Goal: Information Seeking & Learning: Check status

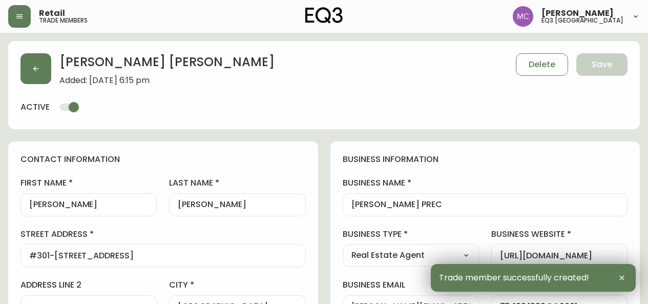
select select "BC"
select select "CA"
select select "CA_EN"
select select "Other"
select select "Real Estate Agent"
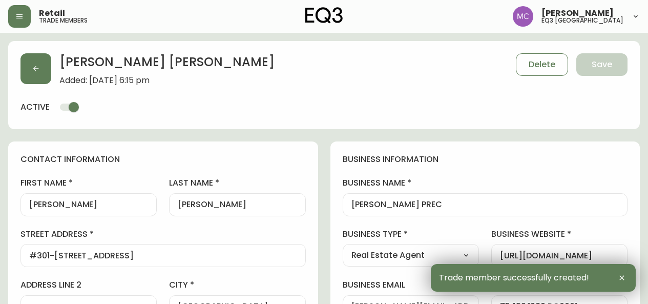
select select "cjw10z96p001r6gs00juufhhe"
select select "false"
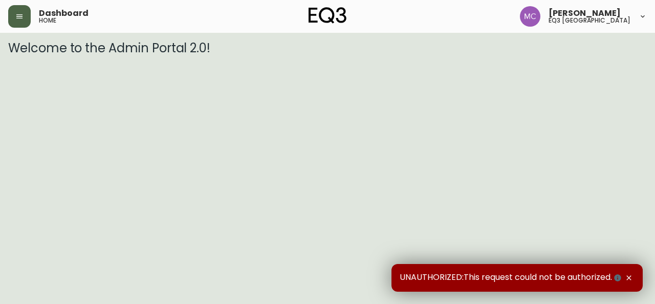
click at [15, 11] on button "button" at bounding box center [19, 16] width 23 height 23
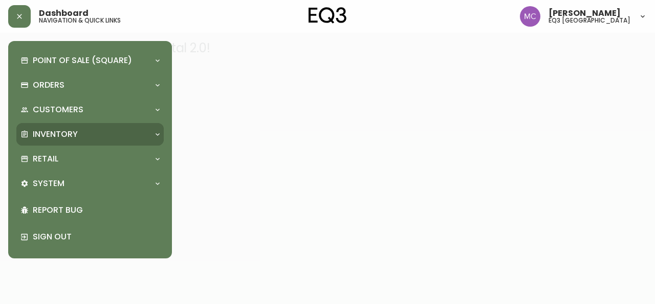
click at [46, 136] on p "Inventory" at bounding box center [55, 133] width 45 height 11
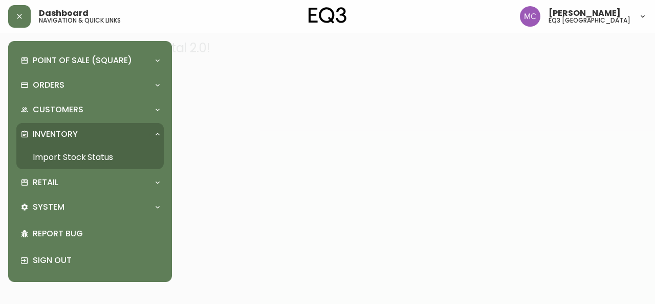
click at [61, 164] on link "Import Stock Status" at bounding box center [89, 157] width 147 height 24
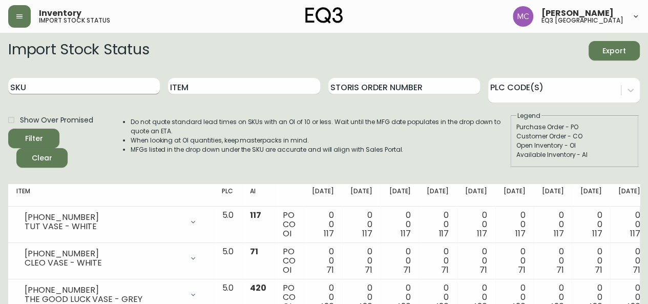
click at [63, 91] on input "SKU" at bounding box center [84, 86] width 152 height 16
paste input "[PHONE_NUMBER]"
type input "[PHONE_NUMBER]"
click at [8, 128] on button "Filter" at bounding box center [33, 137] width 51 height 19
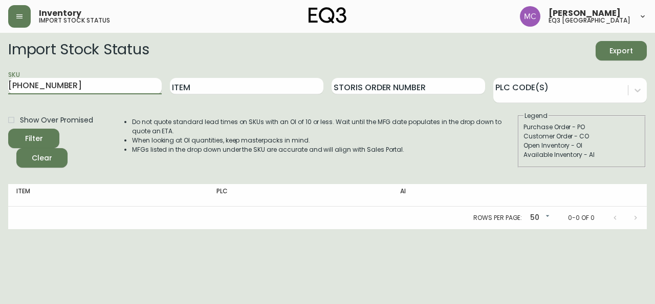
click at [66, 83] on input "[PHONE_NUMBER]" at bounding box center [85, 86] width 154 height 16
click at [8, 128] on button "Filter" at bounding box center [33, 137] width 51 height 19
drag, startPoint x: 69, startPoint y: 82, endPoint x: 1, endPoint y: 76, distance: 67.9
click at [1, 76] on main "Import Stock Status Export SKU [PHONE_NUMBER] Item Storis Order Number PLC Code…" at bounding box center [327, 131] width 655 height 196
paste input "[PHONE_NUMBER]"
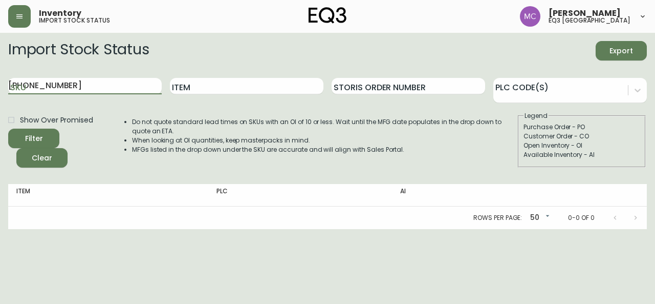
type input "[PHONE_NUMBER]"
click at [8, 128] on button "Filter" at bounding box center [33, 137] width 51 height 19
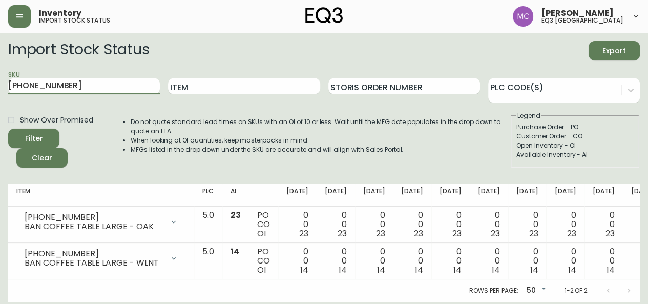
drag, startPoint x: 62, startPoint y: 89, endPoint x: 0, endPoint y: 75, distance: 63.9
click at [0, 75] on main "Import Stock Status Export SKU [PHONE_NUMBER] Item Storis Order Number PLC Code…" at bounding box center [324, 167] width 648 height 269
click at [189, 87] on input "Item" at bounding box center [244, 86] width 152 height 16
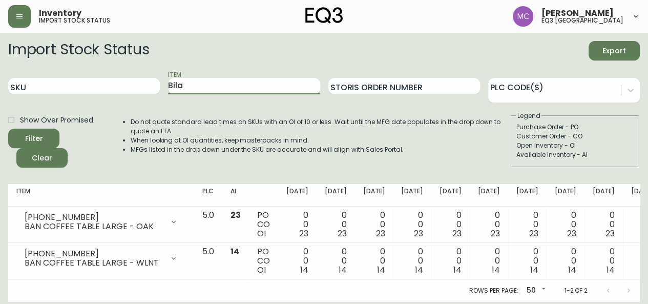
type input "Bila"
click at [8, 128] on button "Filter" at bounding box center [33, 137] width 51 height 19
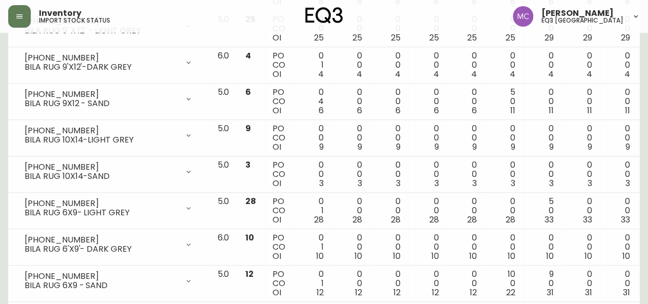
scroll to position [490, 0]
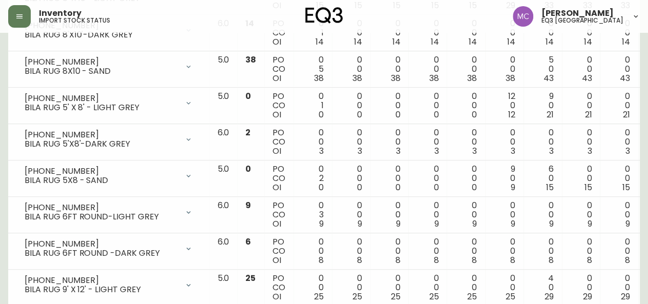
scroll to position [0, 0]
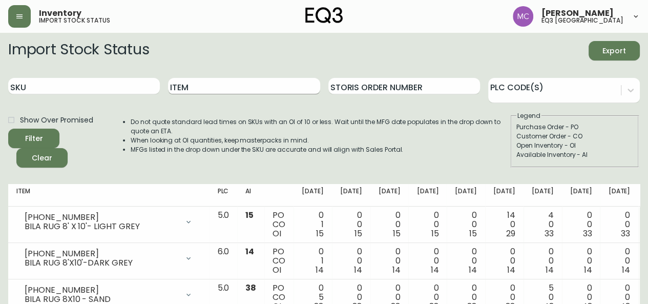
click at [195, 89] on input "Item" at bounding box center [244, 86] width 152 height 16
click at [8, 128] on button "Filter" at bounding box center [33, 137] width 51 height 19
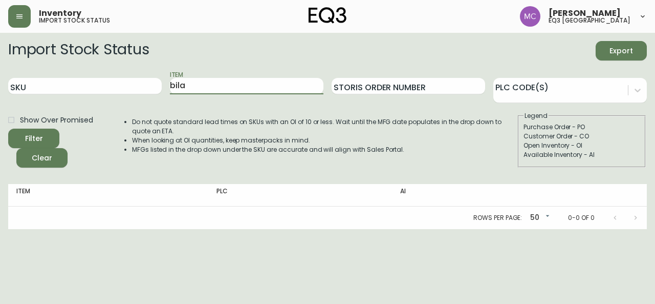
type input "bila"
click at [8, 128] on button "Filter" at bounding box center [33, 137] width 51 height 19
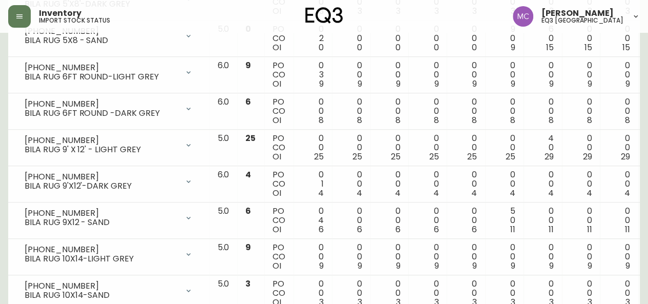
scroll to position [367, 0]
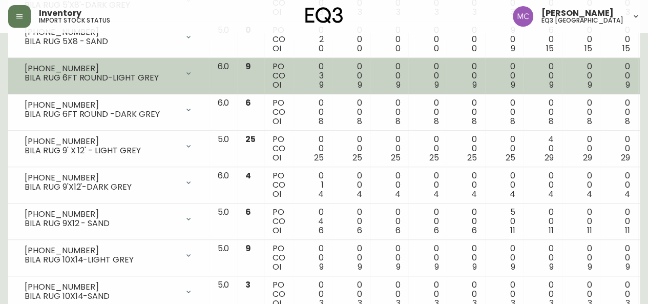
click at [62, 75] on div "BILA RUG 6FT ROUND-LIGHT GREY" at bounding box center [102, 77] width 154 height 9
drag, startPoint x: 106, startPoint y: 76, endPoint x: 14, endPoint y: 75, distance: 92.7
click at [14, 75] on td "[PHONE_NUMBER] BILA RUG 6FT ROUND-LIGHT GREY Opening Balance 12 ( [DATE] ) Cust…" at bounding box center [108, 76] width 201 height 36
copy div "BILA RUG 6FT ROUND"
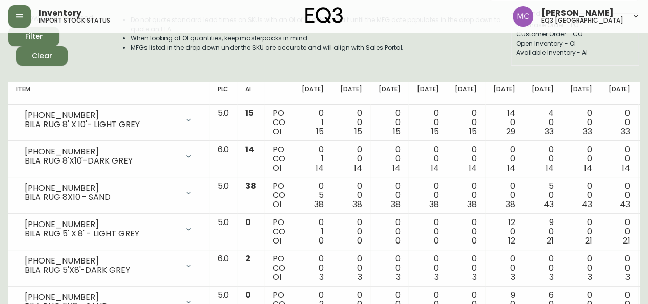
scroll to position [0, 0]
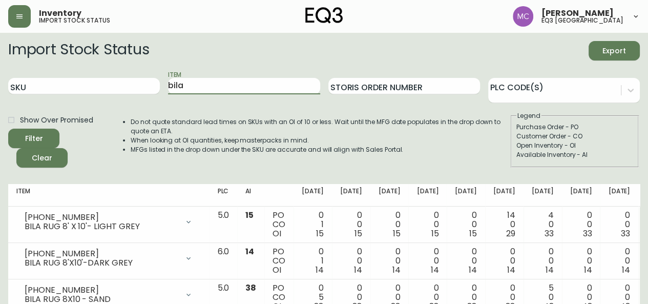
drag, startPoint x: 236, startPoint y: 79, endPoint x: 150, endPoint y: 71, distance: 86.4
click at [150, 71] on div "SKU Item bila Storis Order Number PLC Code(s)" at bounding box center [323, 86] width 631 height 33
paste input "BILA RUG 6FT ROUND"
click at [8, 128] on button "Filter" at bounding box center [33, 137] width 51 height 19
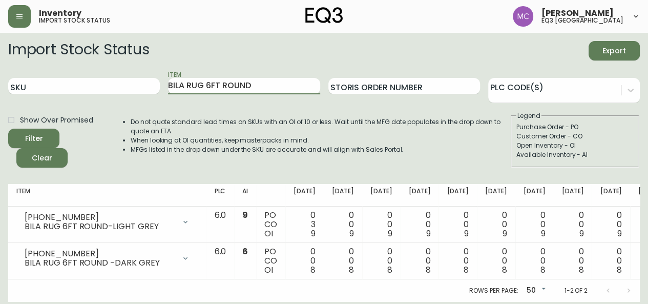
click at [219, 84] on input "BILA RUG 6FT ROUND" at bounding box center [244, 86] width 152 height 16
click at [8, 128] on button "Filter" at bounding box center [33, 137] width 51 height 19
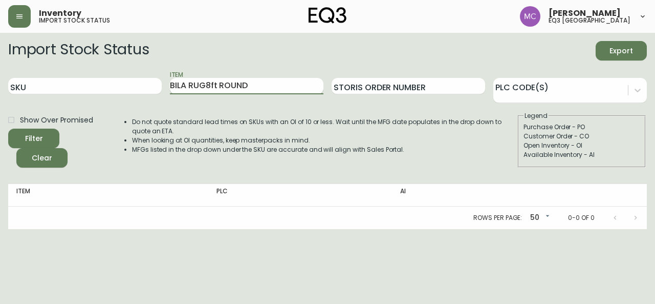
click at [8, 128] on button "Filter" at bounding box center [33, 137] width 51 height 19
click at [205, 82] on input "BILA RUG8ft ROUND" at bounding box center [247, 86] width 154 height 16
click at [8, 128] on button "Filter" at bounding box center [33, 137] width 51 height 19
click at [210, 87] on input "BILA RUG 8ft ROUND" at bounding box center [247, 86] width 154 height 16
type input "BILA RUG 6ft ROUND"
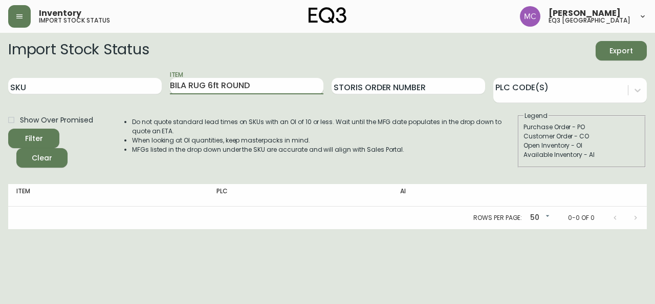
click at [8, 128] on button "Filter" at bounding box center [33, 137] width 51 height 19
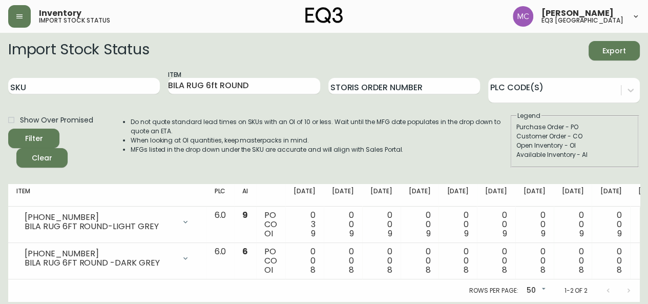
click at [625, 136] on div "Customer Order - CO" at bounding box center [574, 136] width 117 height 9
